Goal: Communication & Community: Ask a question

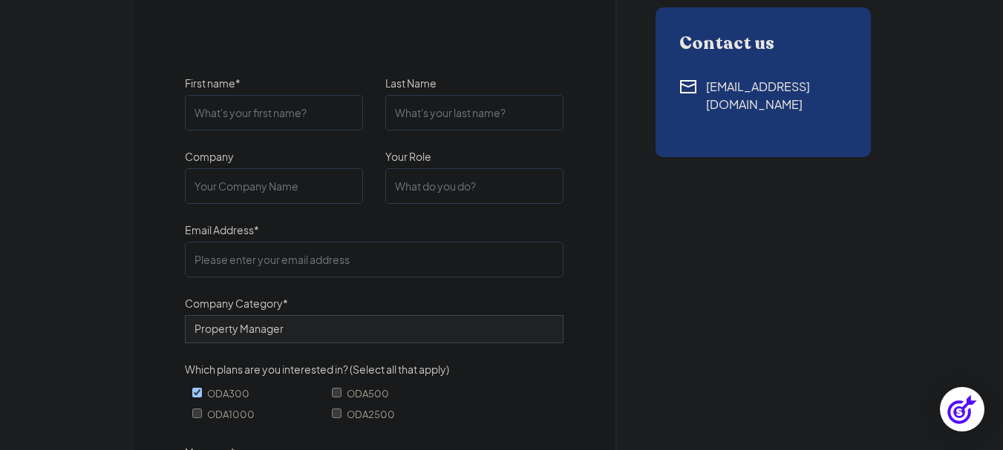
scroll to position [74, 0]
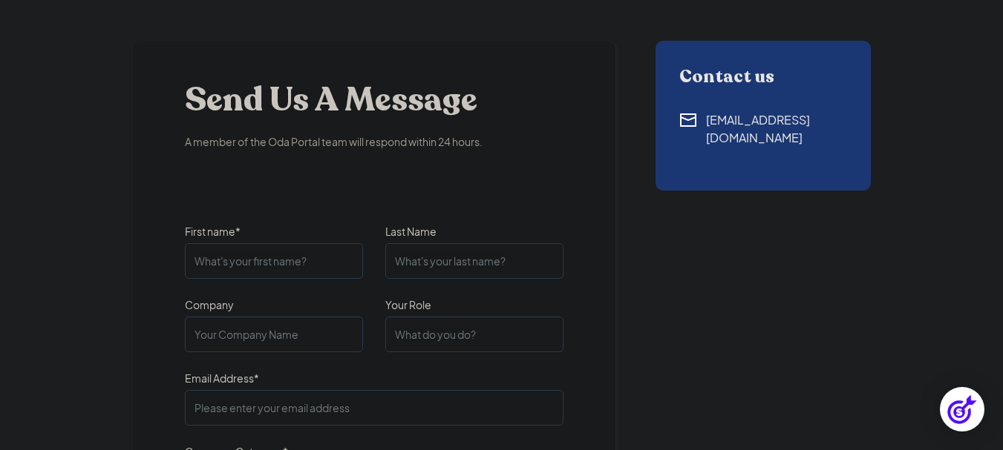
click at [735, 119] on div "[EMAIL_ADDRESS][DOMAIN_NAME]" at bounding box center [776, 129] width 141 height 36
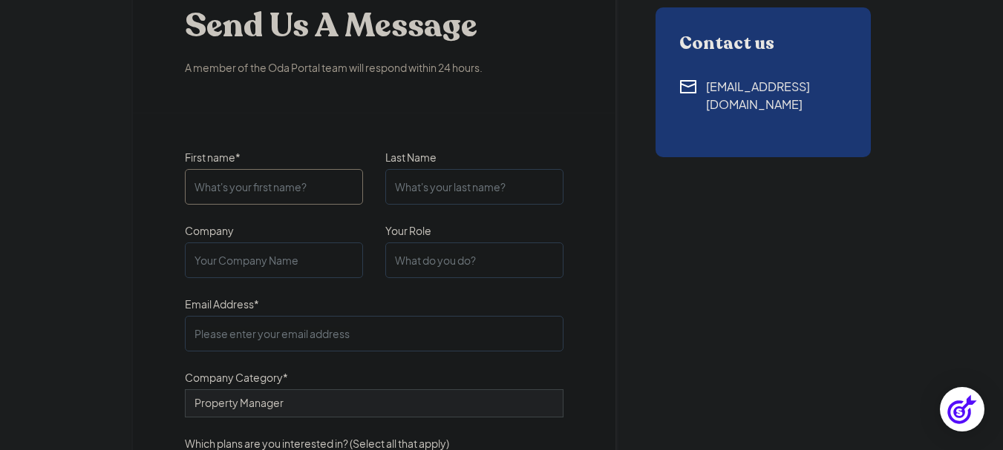
click at [279, 180] on input "First name*" at bounding box center [274, 187] width 178 height 36
type input "[DEMOGRAPHIC_DATA]"
type input "Conejo"
type input "TORRESOTO RENTAL PROPERTIES LLC"
type input "[EMAIL_ADDRESS][DOMAIN_NAME]"
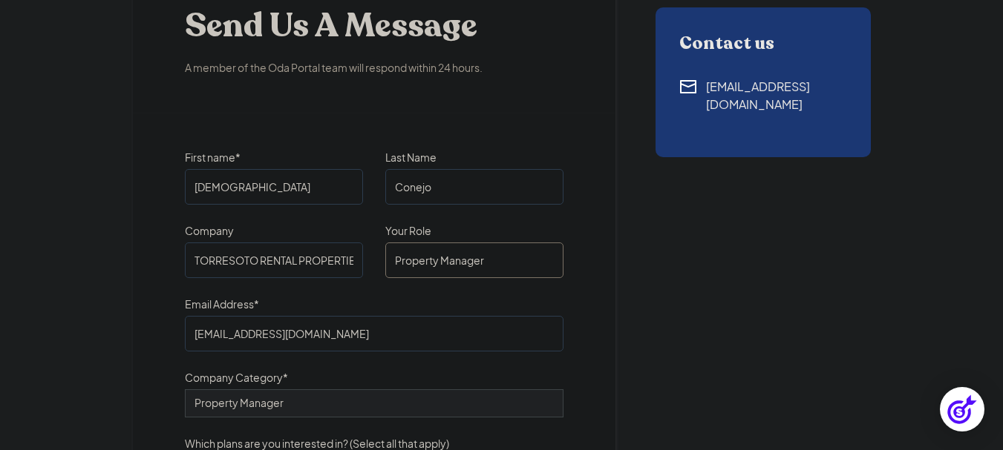
type input "Property Manager"
type input "I"
type input "[EMAIL_ADDRESS][DOMAIN_NAME]"
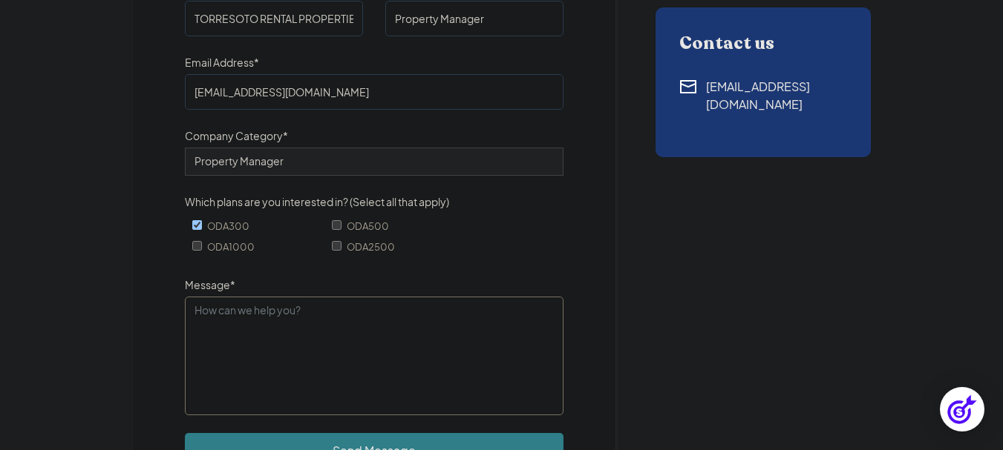
click at [454, 349] on textarea "Message*" at bounding box center [374, 356] width 378 height 119
type textarea "I"
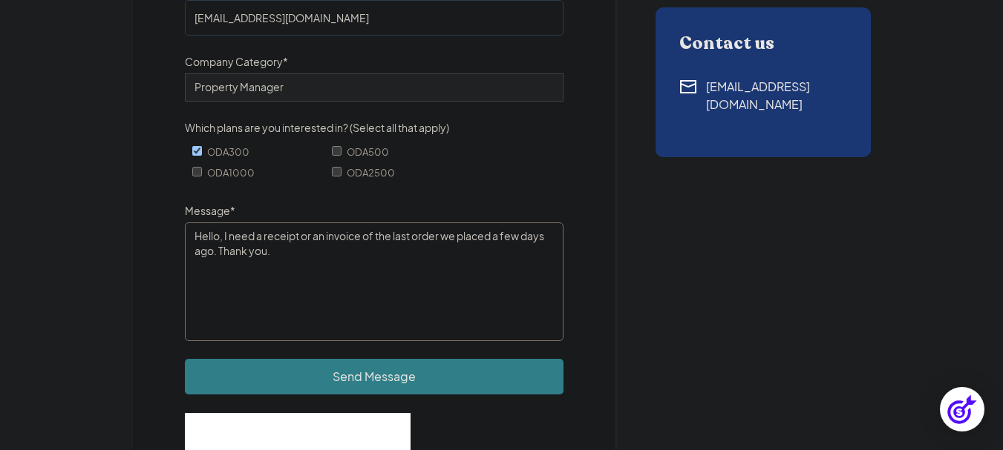
scroll to position [613, 0]
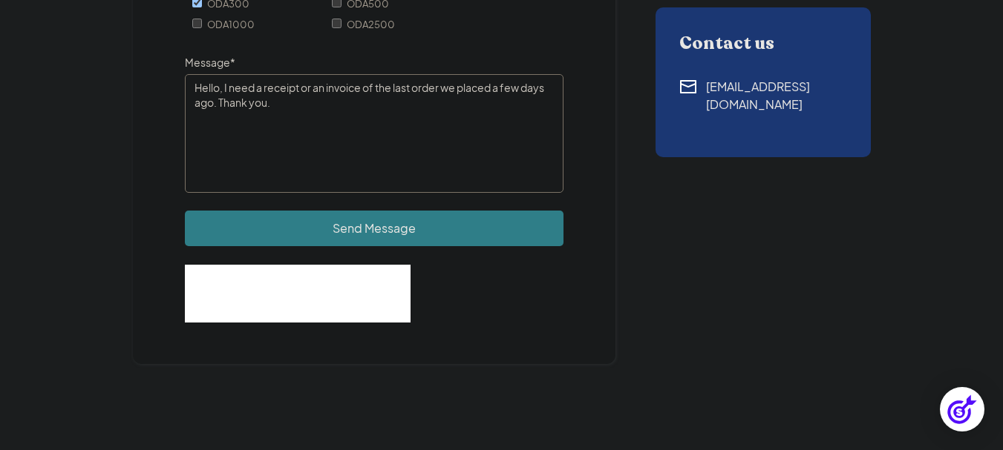
click at [381, 119] on textarea "Hello, I need a receipt or an invoice of the last order we placed a few days ag…" at bounding box center [374, 133] width 378 height 119
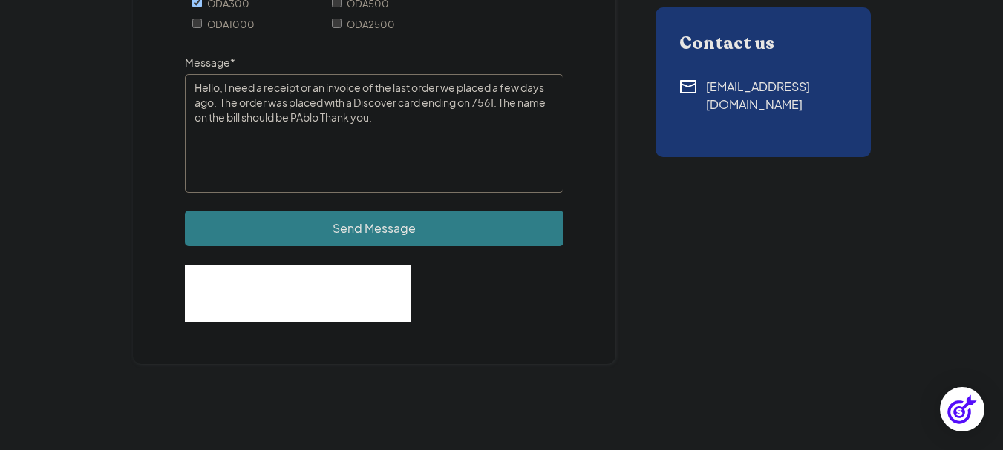
click at [381, 119] on textarea "Hello, I need a receipt or an invoice of the last order we placed a few days ag…" at bounding box center [374, 133] width 378 height 119
click at [0, 0] on qb-div "Fix the preposition in" at bounding box center [0, 0] width 0 height 0
click at [0, 0] on div "ago." at bounding box center [0, 0] width 0 height 0
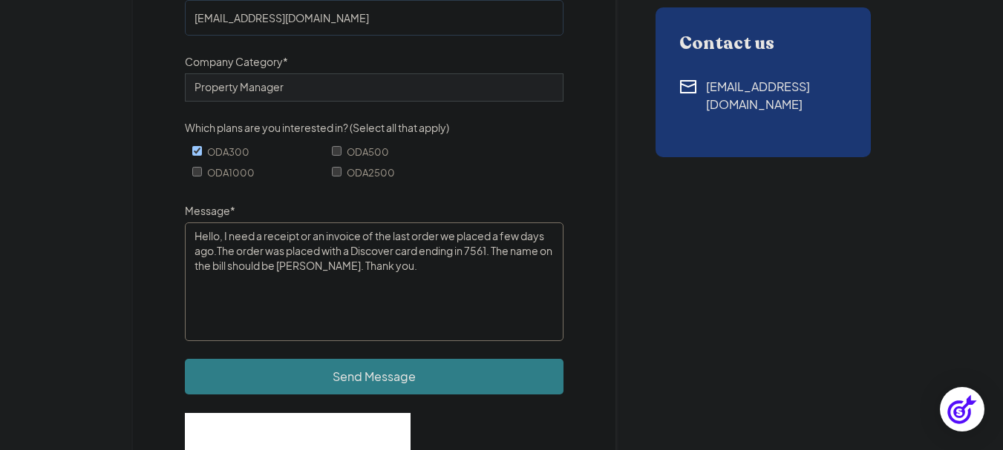
scroll to position [539, 0]
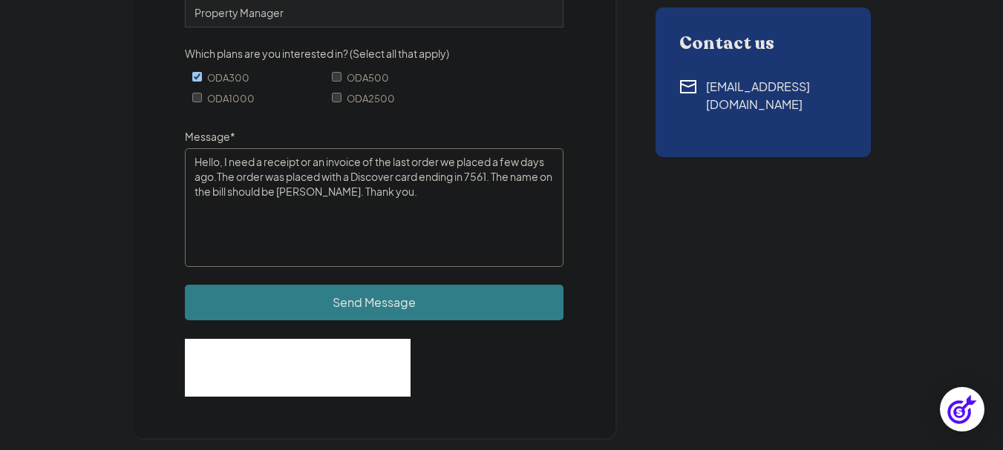
type textarea "Hello, I need a receipt or an invoice of the last order we placed a few days ag…"
drag, startPoint x: 425, startPoint y: 195, endPoint x: 34, endPoint y: 140, distance: 395.0
click at [34, 140] on div "Send Us A Message A member of the Oda Portal team will respond within 24 hours.…" at bounding box center [502, 7] width 950 height 862
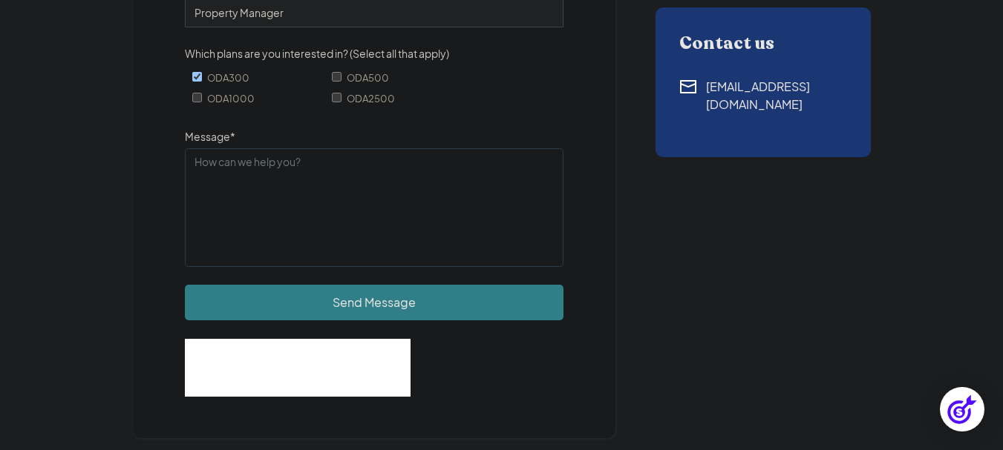
scroll to position [539, 0]
click at [337, 197] on textarea "Message*" at bounding box center [374, 207] width 378 height 119
paste textarea "Hello, I need a receipt or an invoice of the last order we placed a few days ag…"
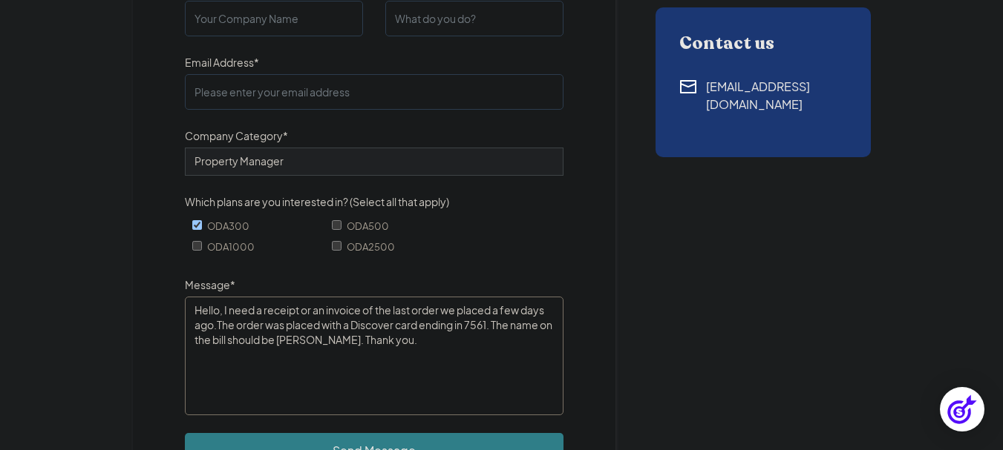
scroll to position [316, 0]
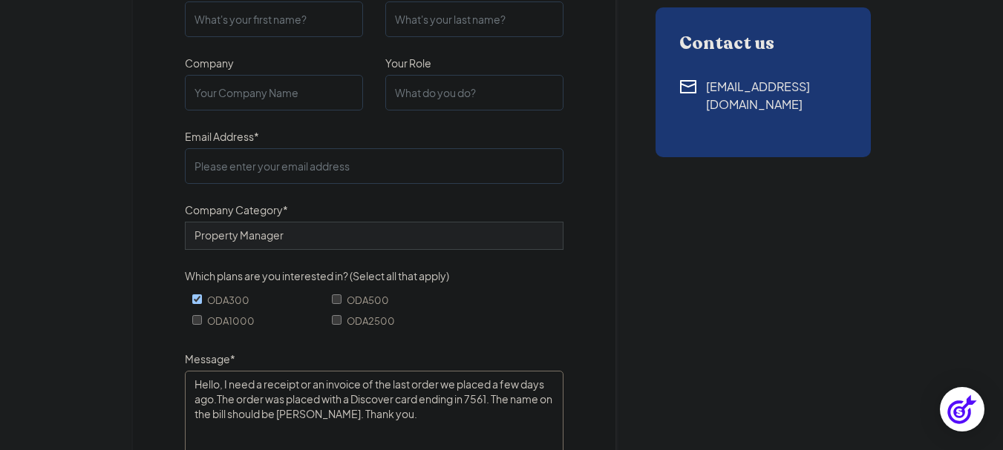
type textarea "Hello, I need a receipt or an invoice of the last order we placed a few days ag…"
click at [317, 172] on input "Email Address*" at bounding box center [374, 166] width 378 height 36
type input "info@torresotorentals.com"
type input "Property Manager"
type input "TORRESOTO RENTAL PROPERTIES LLC"
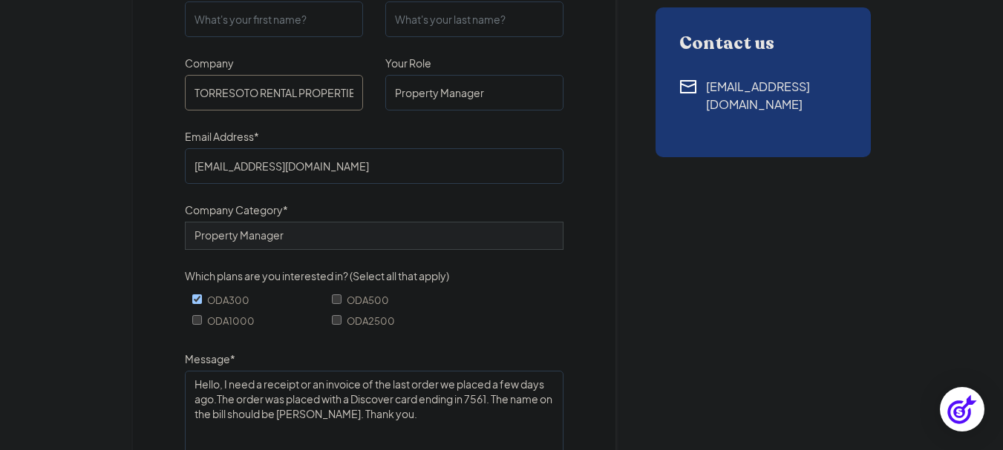
scroll to position [94, 0]
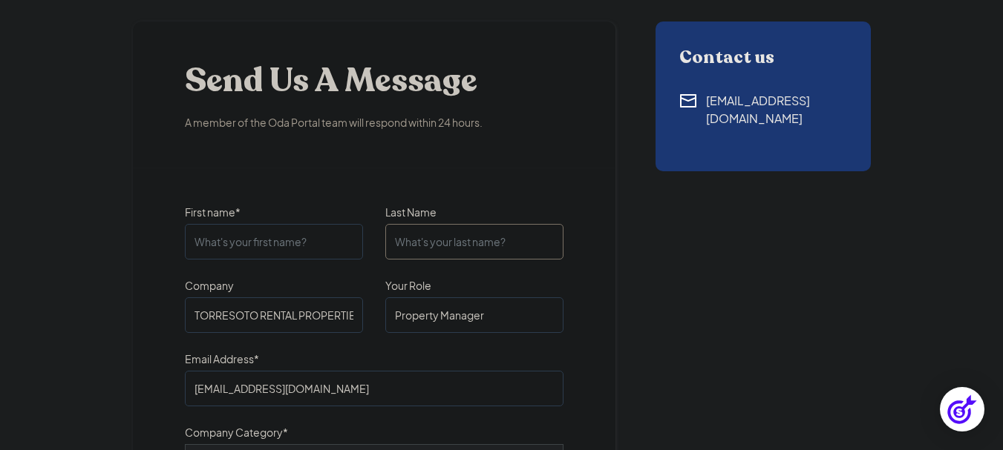
click at [464, 248] on input "Last Name" at bounding box center [474, 242] width 178 height 36
type input "Conejo"
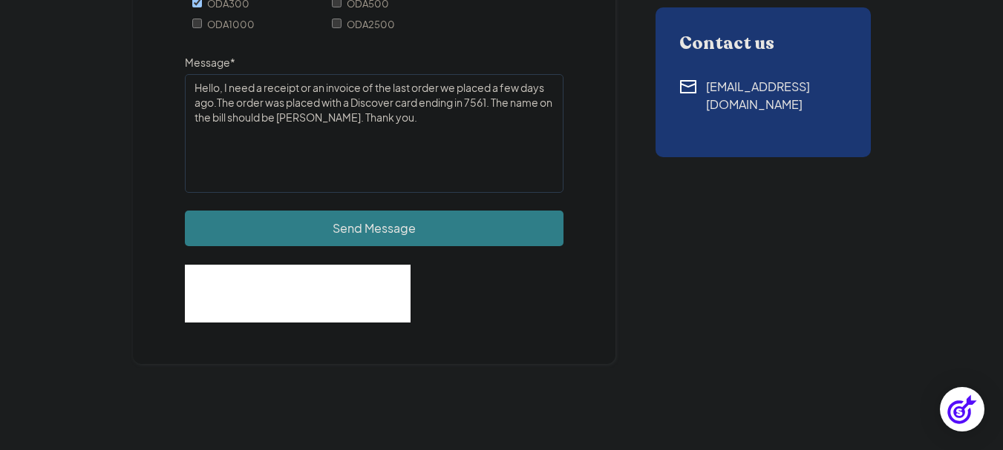
scroll to position [687, 0]
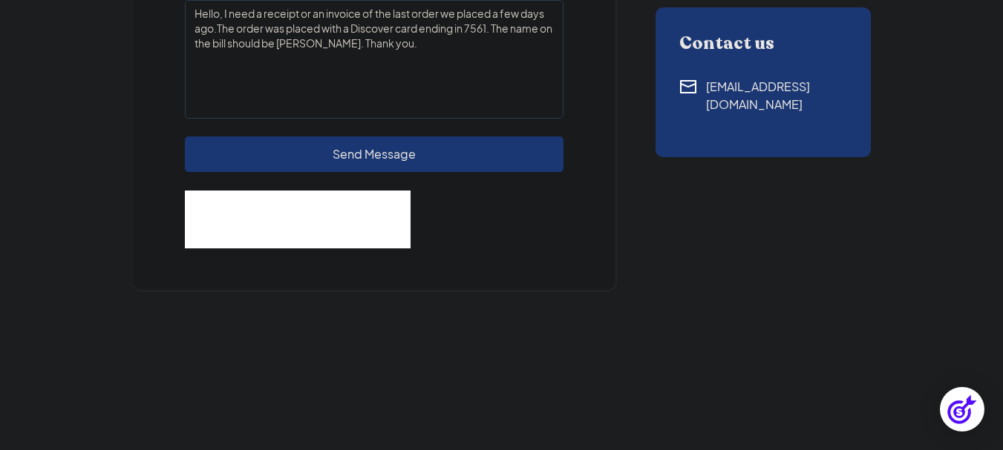
type input "[DEMOGRAPHIC_DATA]"
click at [450, 155] on input "Send Message" at bounding box center [374, 155] width 378 height 36
type input "Please wait..."
